Goal: Transaction & Acquisition: Obtain resource

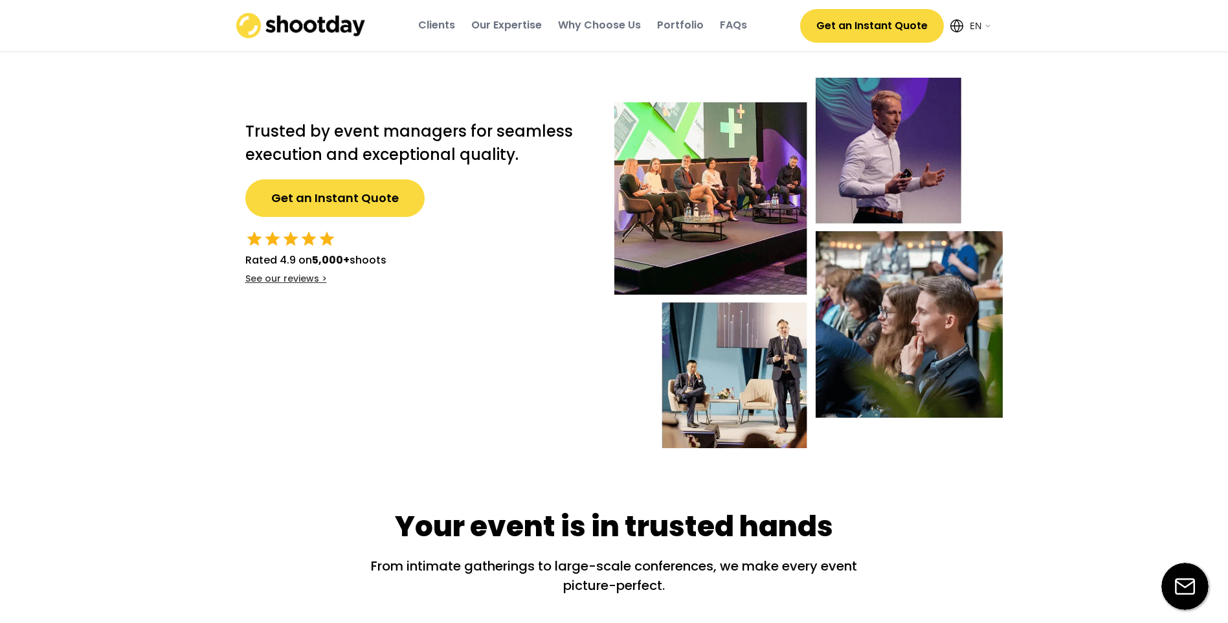
select select ""en""
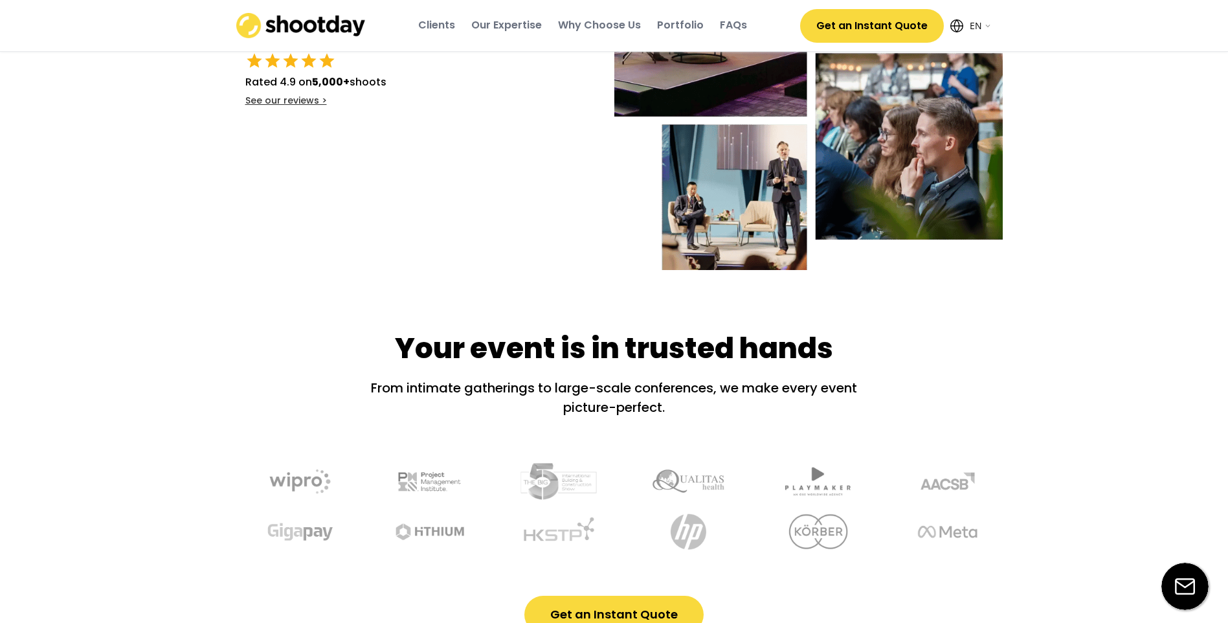
scroll to position [65, 0]
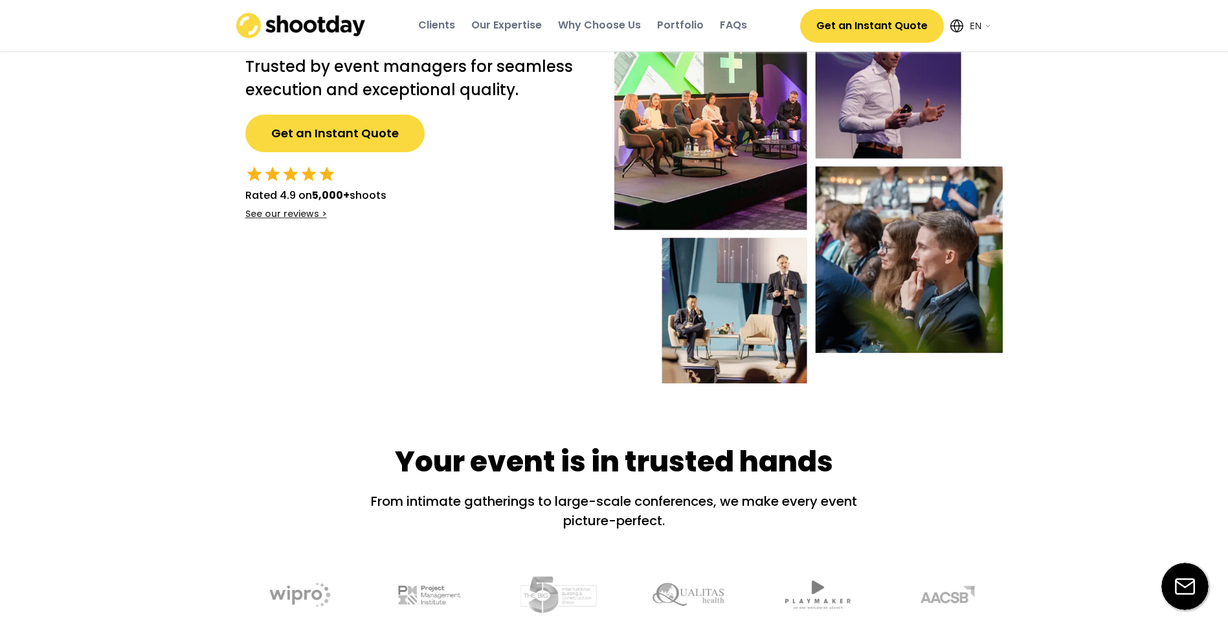
click at [293, 143] on button "Get an Instant Quote" at bounding box center [334, 134] width 179 height 38
